Goal: Check status

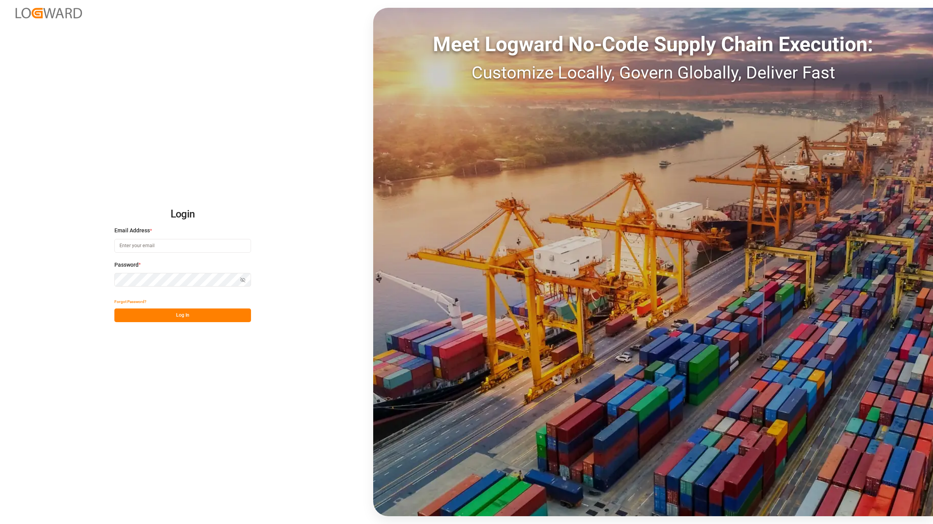
type input "[EMAIL_ADDRESS][DOMAIN_NAME]"
click at [194, 313] on button "Log In" at bounding box center [182, 315] width 137 height 14
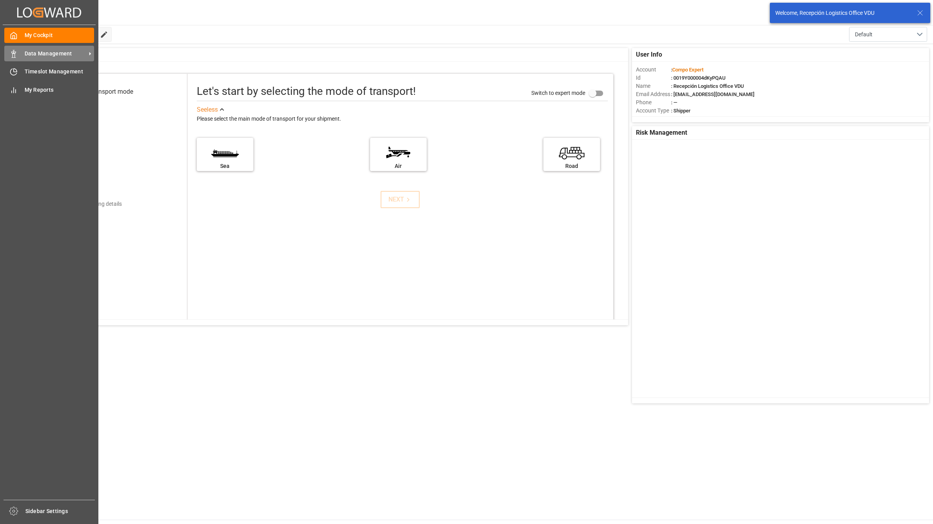
click at [12, 53] on icon at bounding box center [14, 54] width 8 height 8
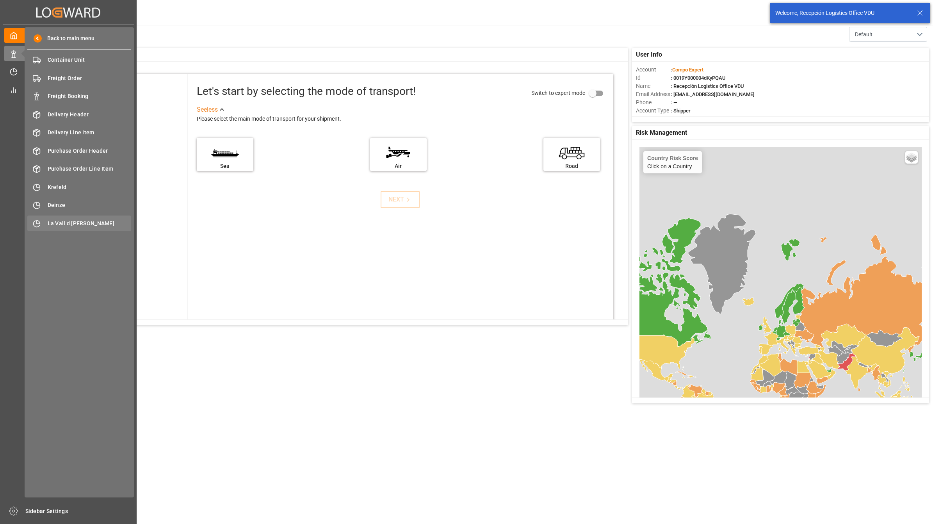
click at [86, 230] on div "La Vall d Uixo [GEOGRAPHIC_DATA]" at bounding box center [79, 223] width 104 height 15
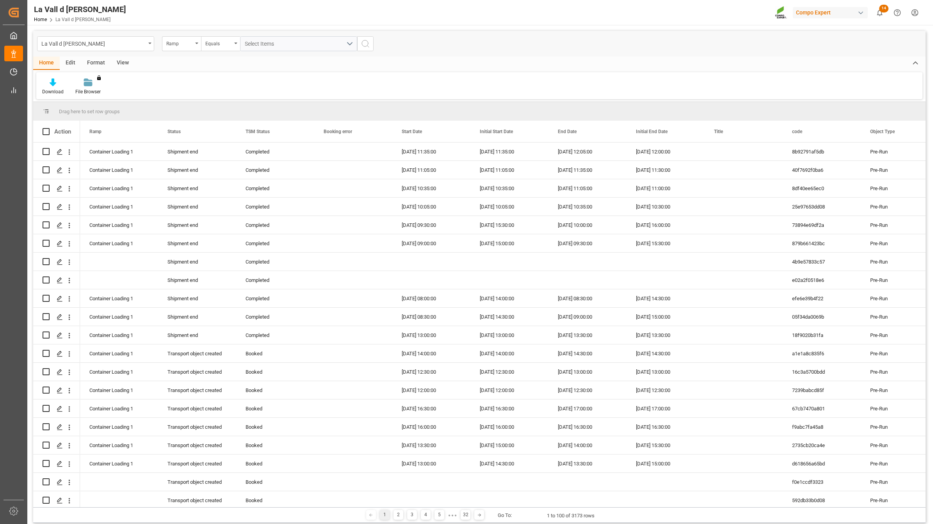
click at [209, 68] on div "Home Edit Format View" at bounding box center [479, 63] width 893 height 13
click at [127, 64] on div "View" at bounding box center [123, 63] width 24 height 13
click at [82, 85] on div at bounding box center [88, 82] width 39 height 8
click at [129, 113] on div "VDU Overview Carretileros" at bounding box center [109, 110] width 68 height 8
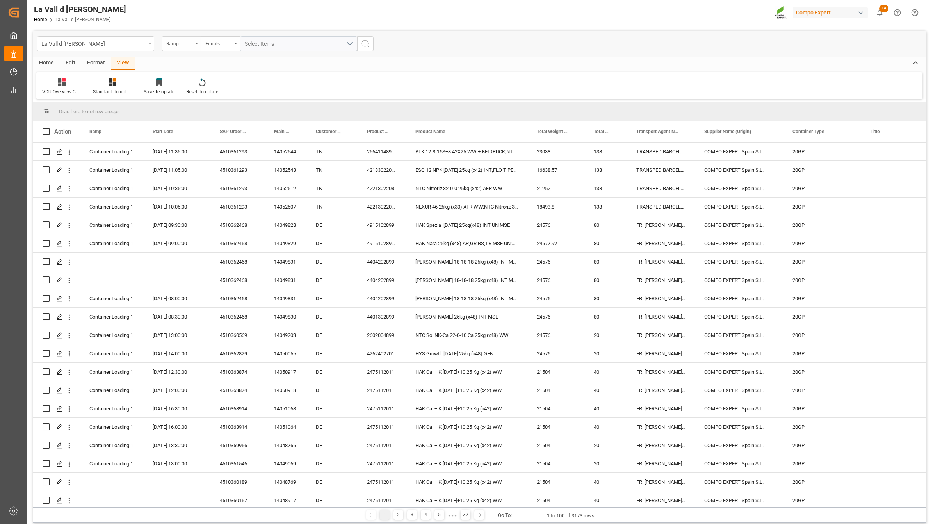
click at [196, 48] on div "Ramp" at bounding box center [181, 43] width 39 height 15
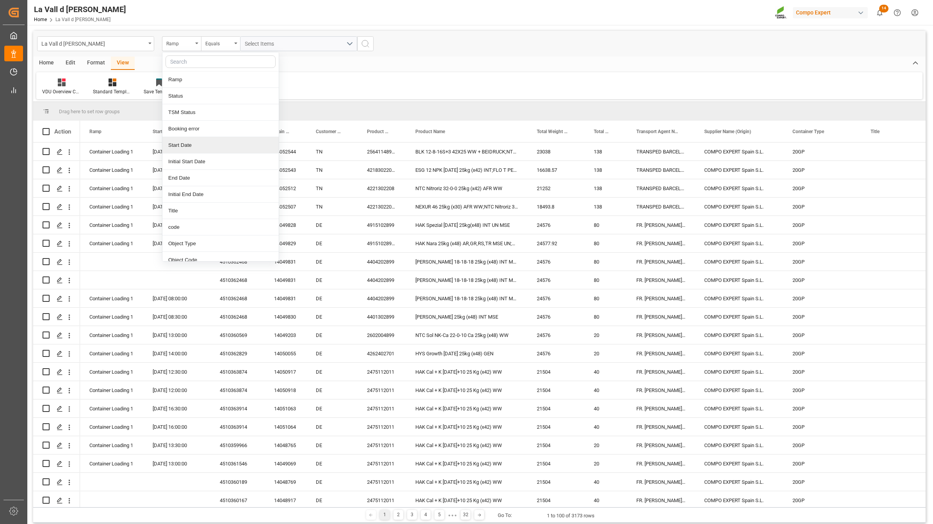
click at [192, 144] on div "Start Date" at bounding box center [220, 145] width 116 height 16
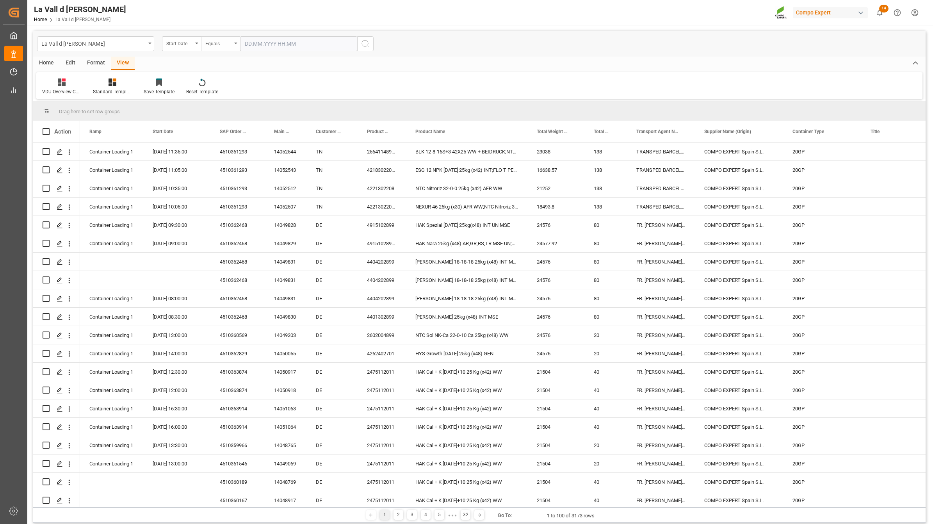
click at [231, 43] on div "Equals" at bounding box center [218, 42] width 27 height 9
click at [240, 148] on div "In range" at bounding box center [259, 145] width 116 height 16
click at [268, 46] on input "text" at bounding box center [269, 43] width 59 height 15
drag, startPoint x: 253, startPoint y: 153, endPoint x: 257, endPoint y: 137, distance: 17.2
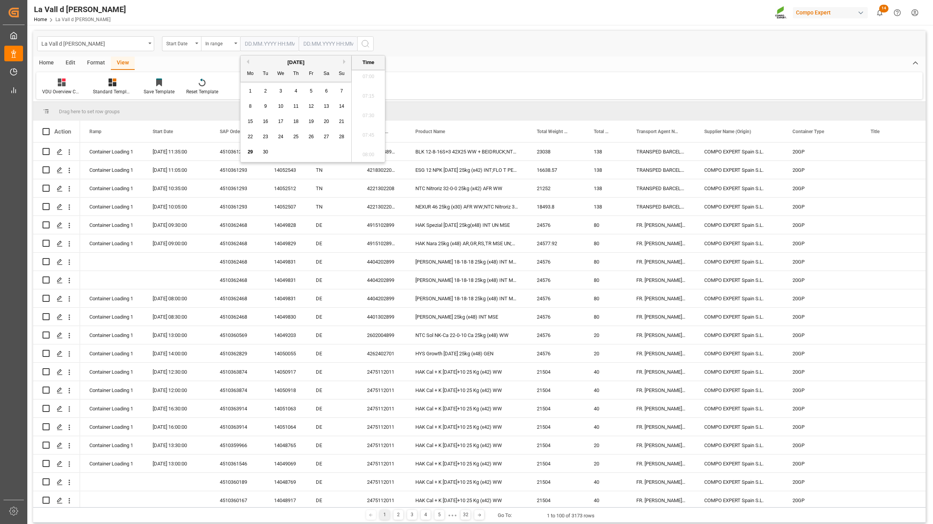
click at [253, 153] on span "29" at bounding box center [250, 151] width 5 height 5
type input "[DATE] 00:00"
click at [346, 45] on input "text" at bounding box center [328, 43] width 59 height 15
drag, startPoint x: 308, startPoint y: 153, endPoint x: 309, endPoint y: 147, distance: 6.0
click at [308, 153] on span "29" at bounding box center [308, 151] width 5 height 5
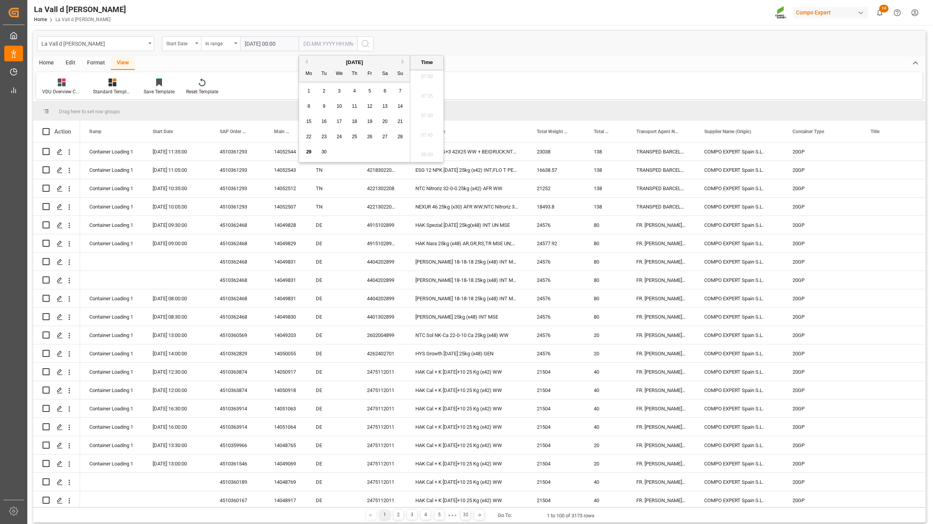
type input "[DATE] 00:00"
click at [370, 42] on button "search button" at bounding box center [365, 43] width 16 height 15
